Goal: Check status: Check status

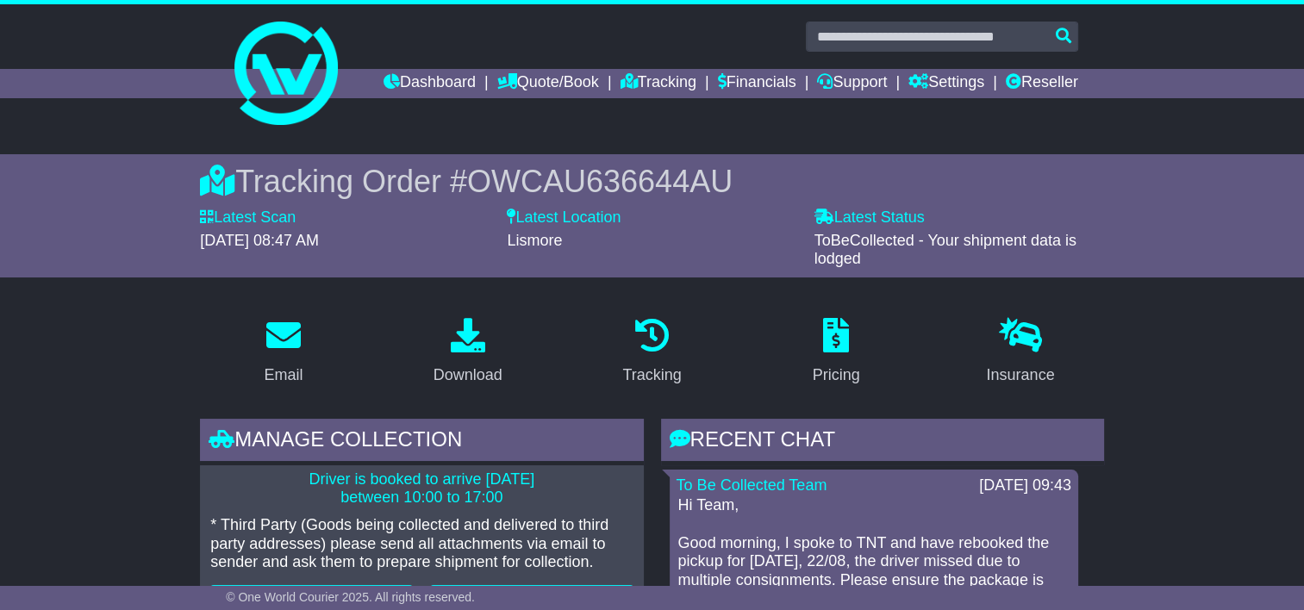
click at [170, 174] on div "Tracking Order # OWCAU636644AU Latest Scan [DATE] 08:47 AM Latest Status - ToBe…" at bounding box center [652, 215] width 1304 height 123
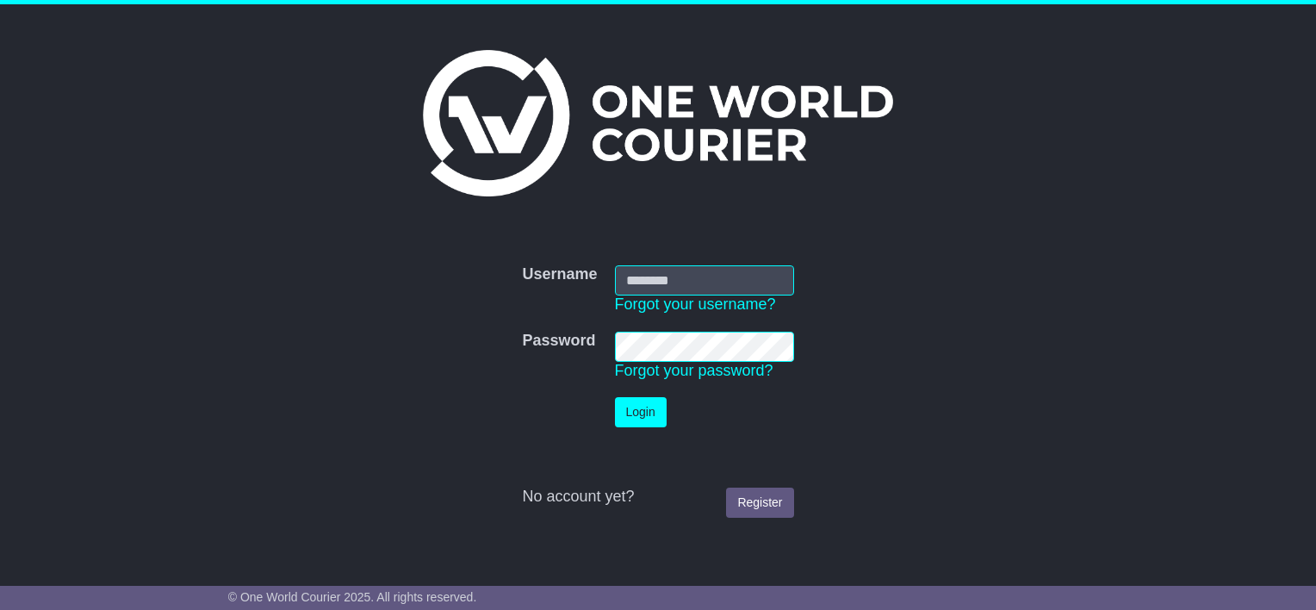
type input "**********"
click at [620, 405] on button "Login" at bounding box center [641, 412] width 52 height 30
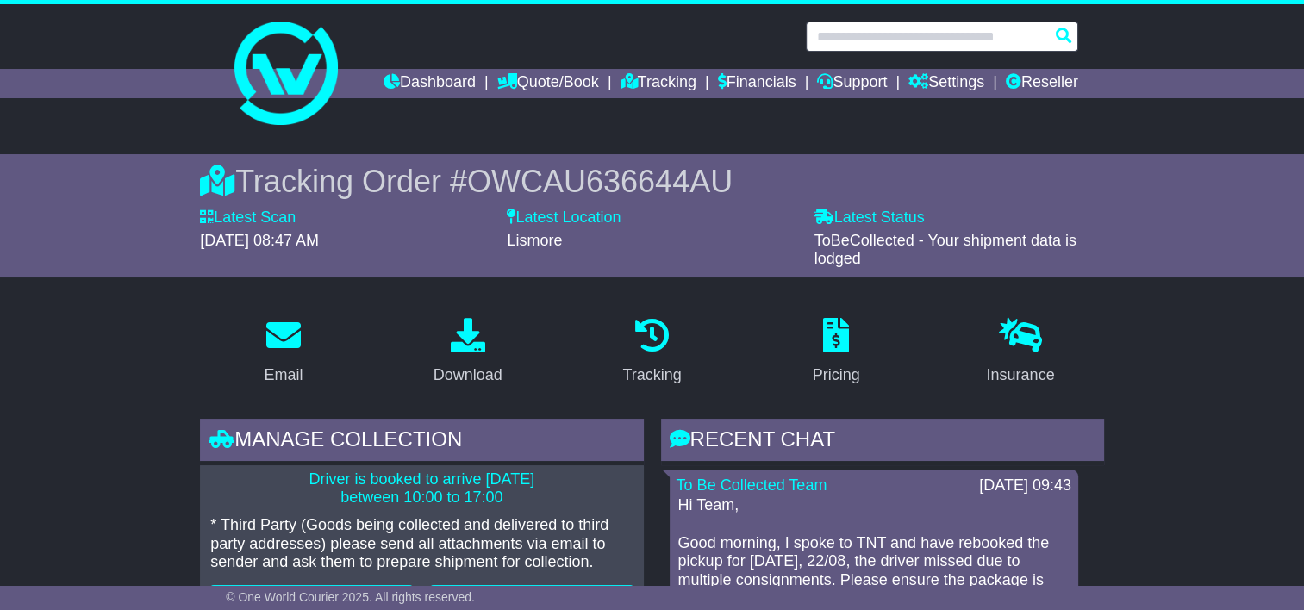
click at [923, 33] on input "text" at bounding box center [942, 37] width 272 height 30
paste input "**********"
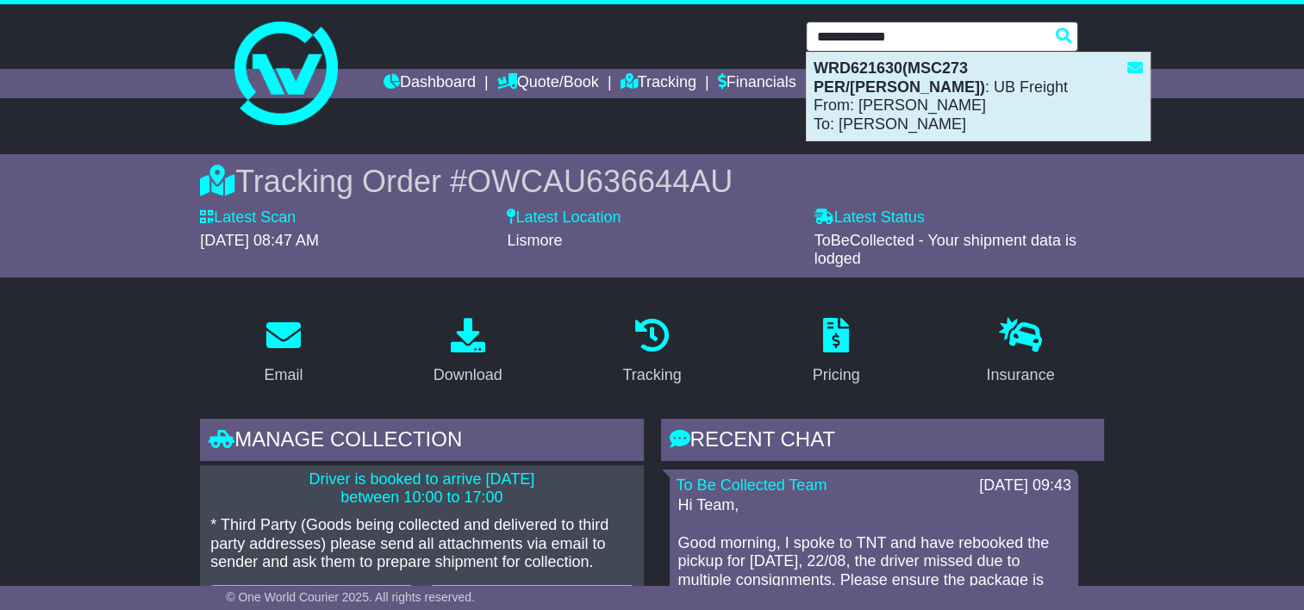
click at [861, 75] on strong "WRD621630(MSC273 PER/MEL)" at bounding box center [898, 77] width 171 height 36
type input "*********"
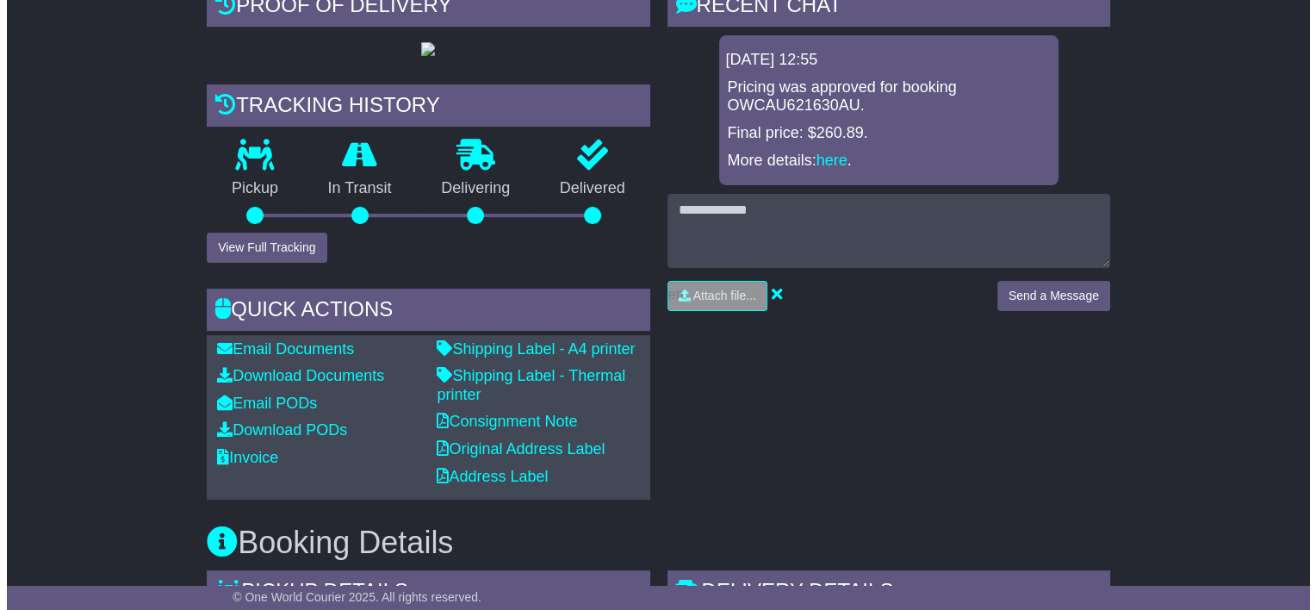
scroll to position [431, 0]
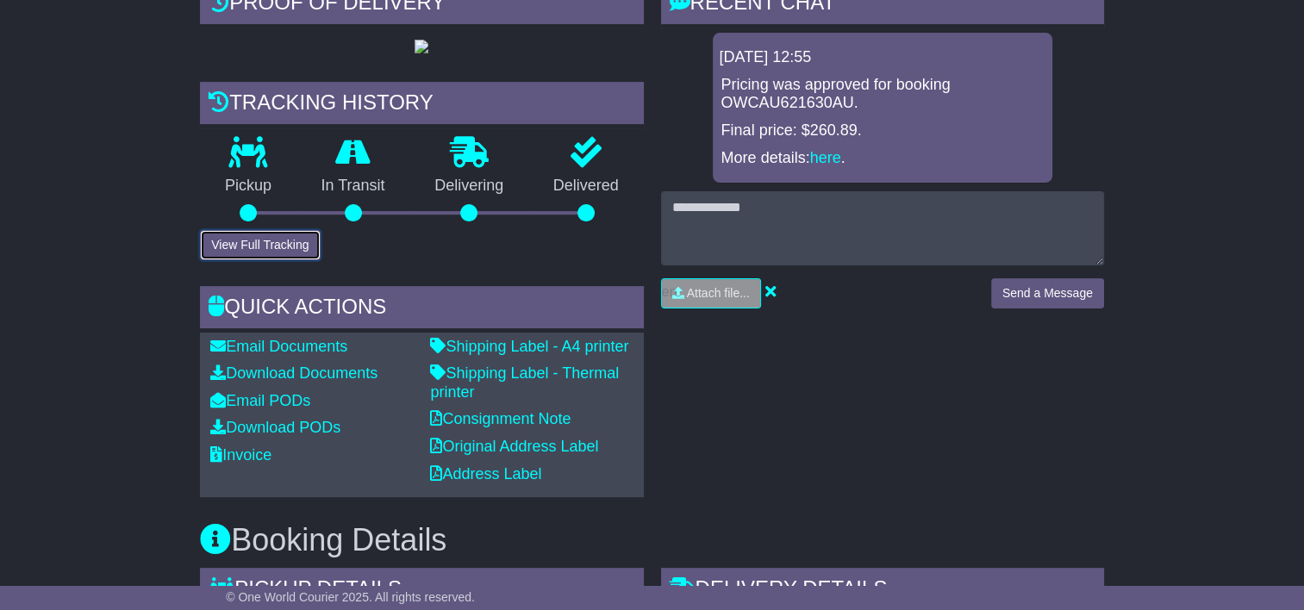
click at [260, 260] on button "View Full Tracking" at bounding box center [260, 245] width 120 height 30
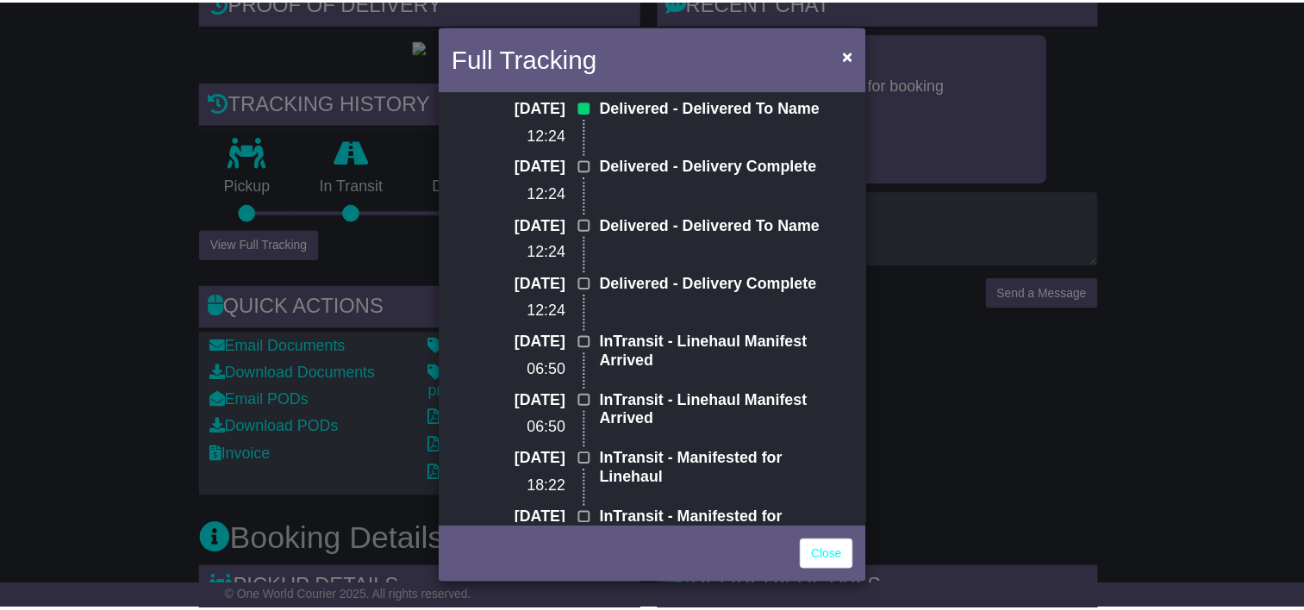
scroll to position [478, 0]
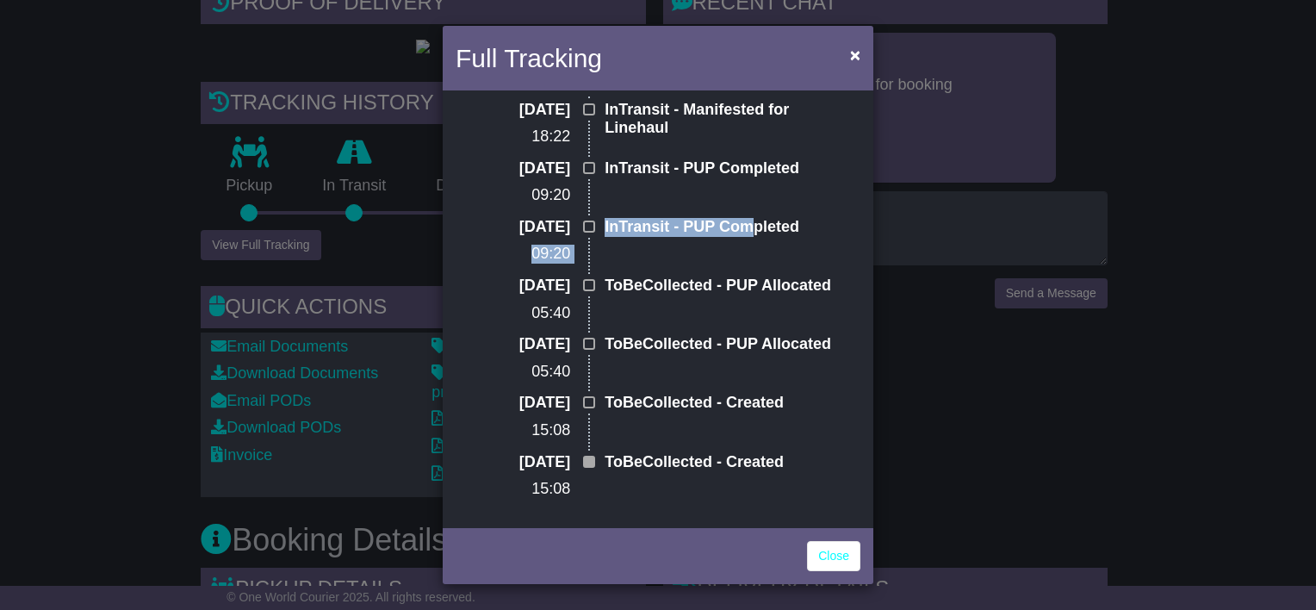
drag, startPoint x: 737, startPoint y: 224, endPoint x: 496, endPoint y: 238, distance: 241.6
click at [496, 238] on div "15 Jul 2025 09:20 InTransit - PUP Completed" at bounding box center [658, 247] width 370 height 59
click at [929, 312] on div "Full Tracking × Delivered Signed by: 17 Jul 2025 08:49 16 Jul 2025 12:24 Delive…" at bounding box center [658, 305] width 1316 height 610
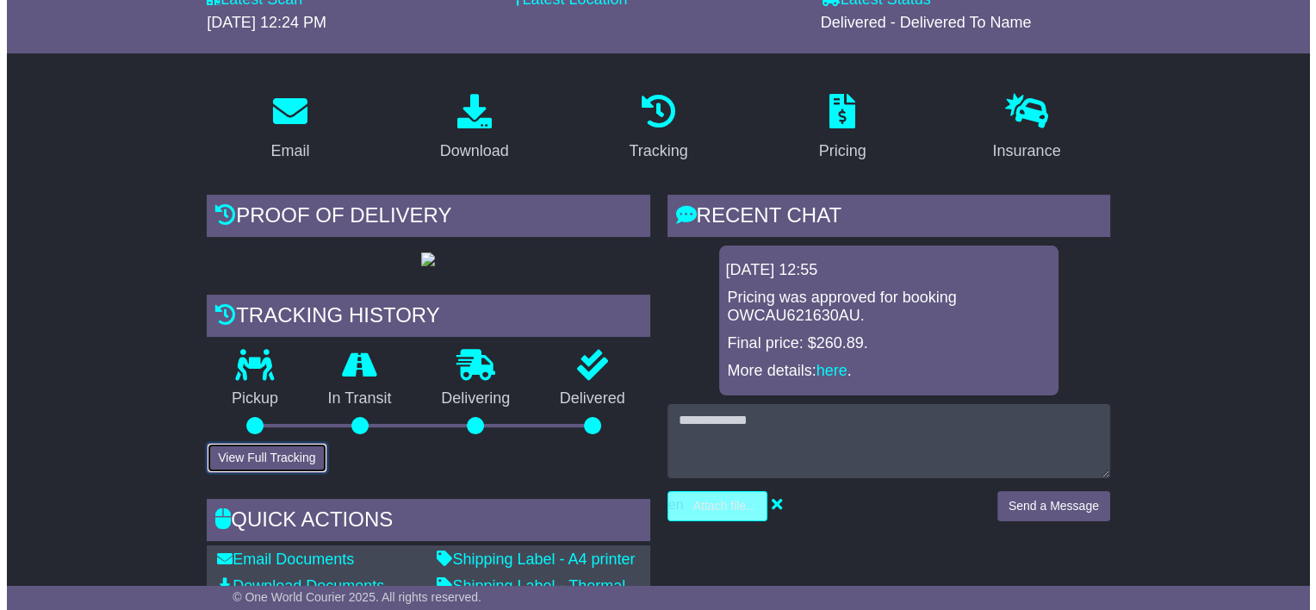
scroll to position [431, 0]
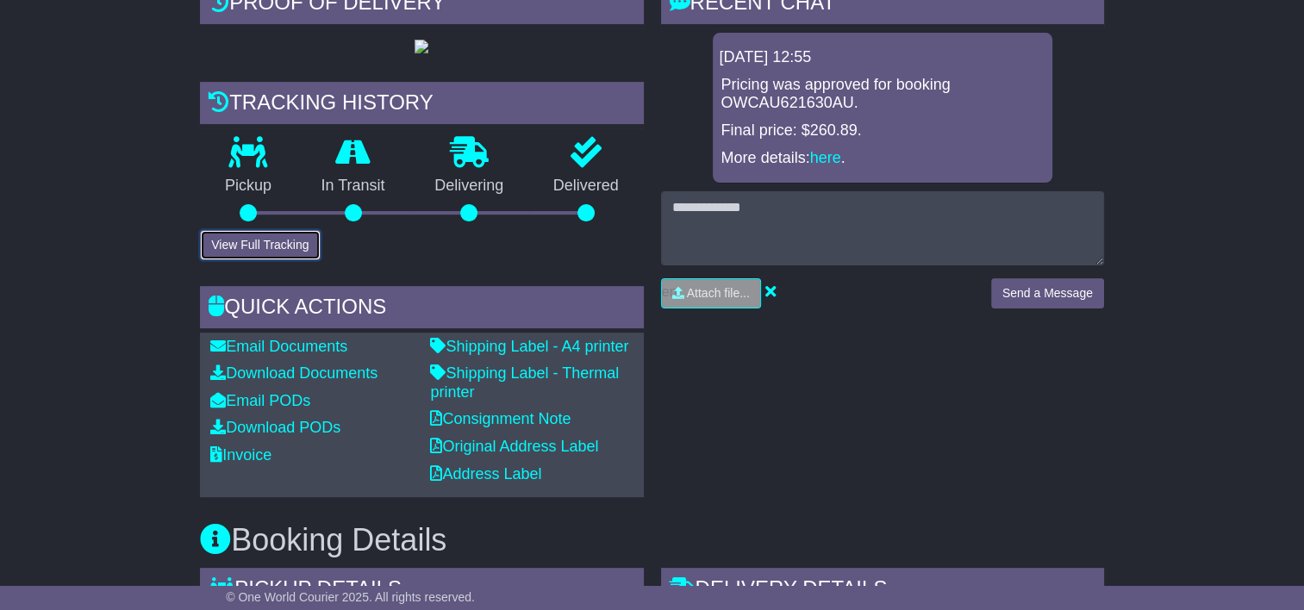
click at [282, 260] on button "View Full Tracking" at bounding box center [260, 245] width 120 height 30
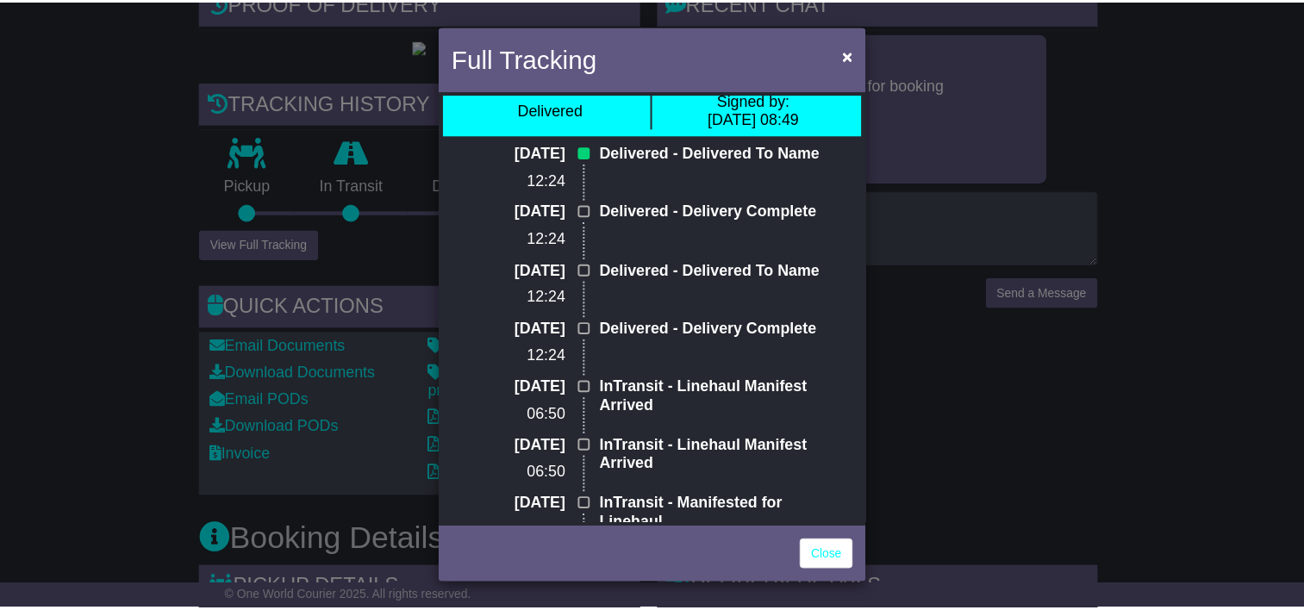
scroll to position [0, 0]
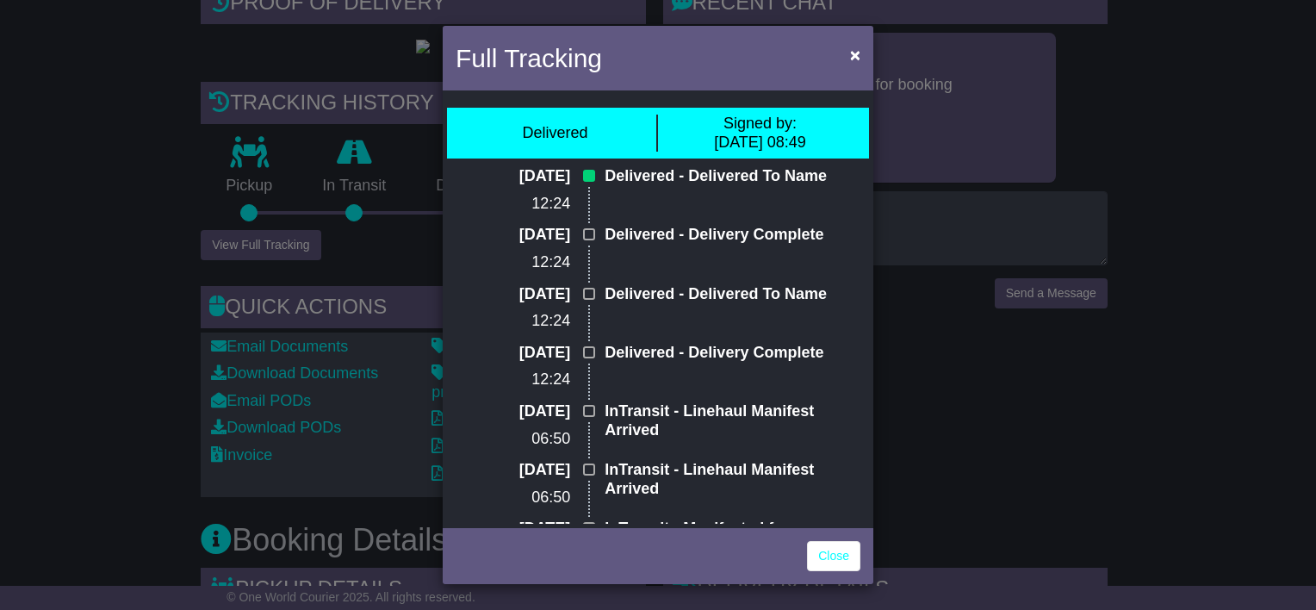
click at [205, 240] on div "Full Tracking × Delivered Signed by: 17 Jul 2025 08:49 16 Jul 2025 12:24 Delive…" at bounding box center [658, 305] width 1316 height 610
